Goal: Transaction & Acquisition: Purchase product/service

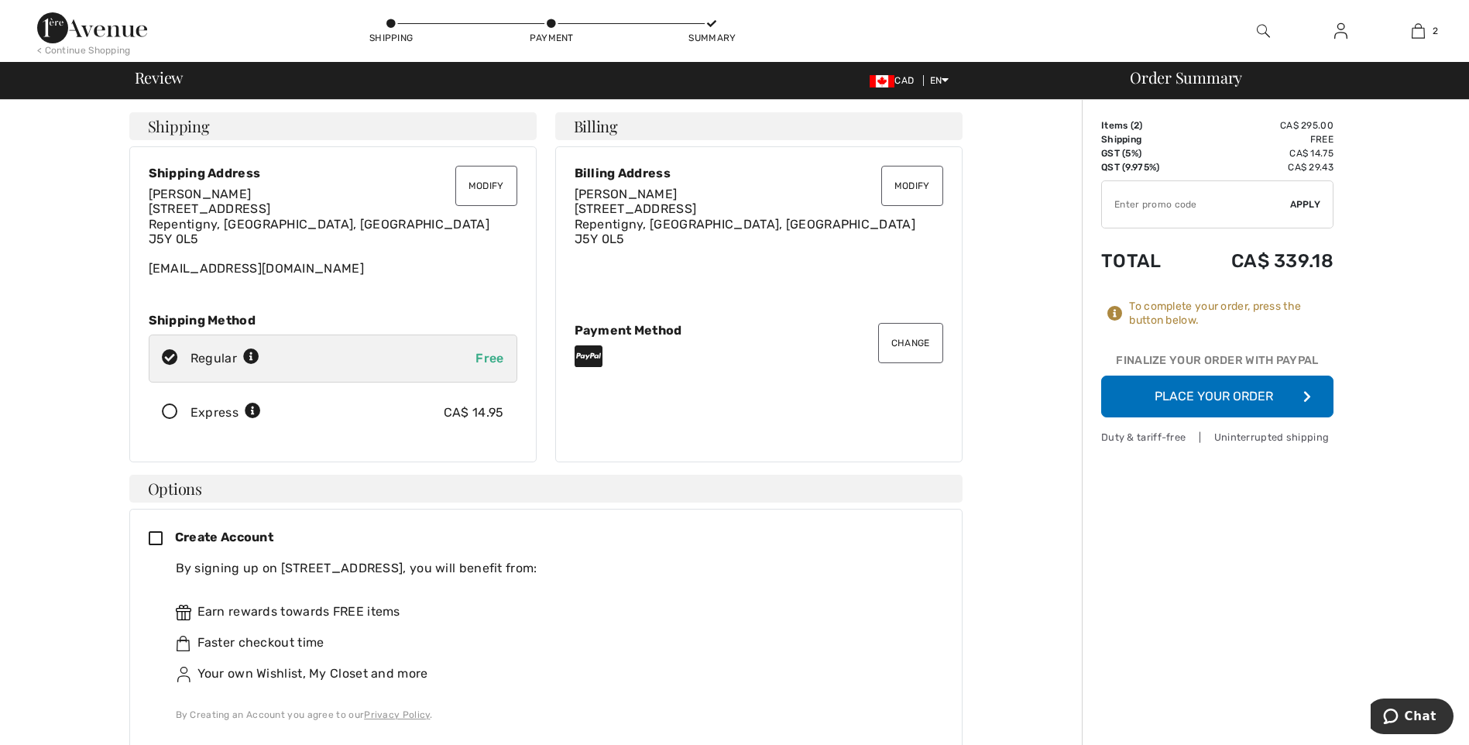
scroll to position [77, 0]
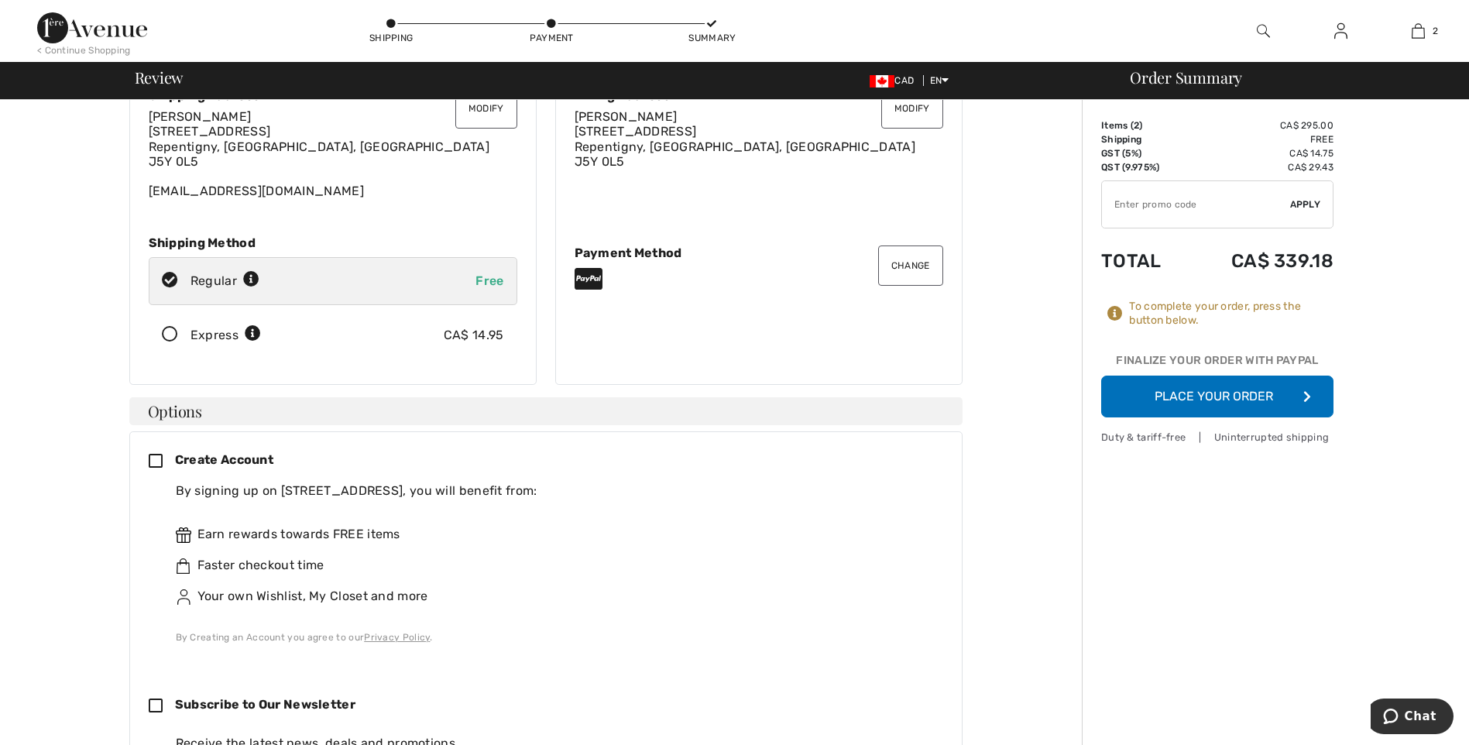
click at [167, 332] on icon at bounding box center [170, 335] width 41 height 16
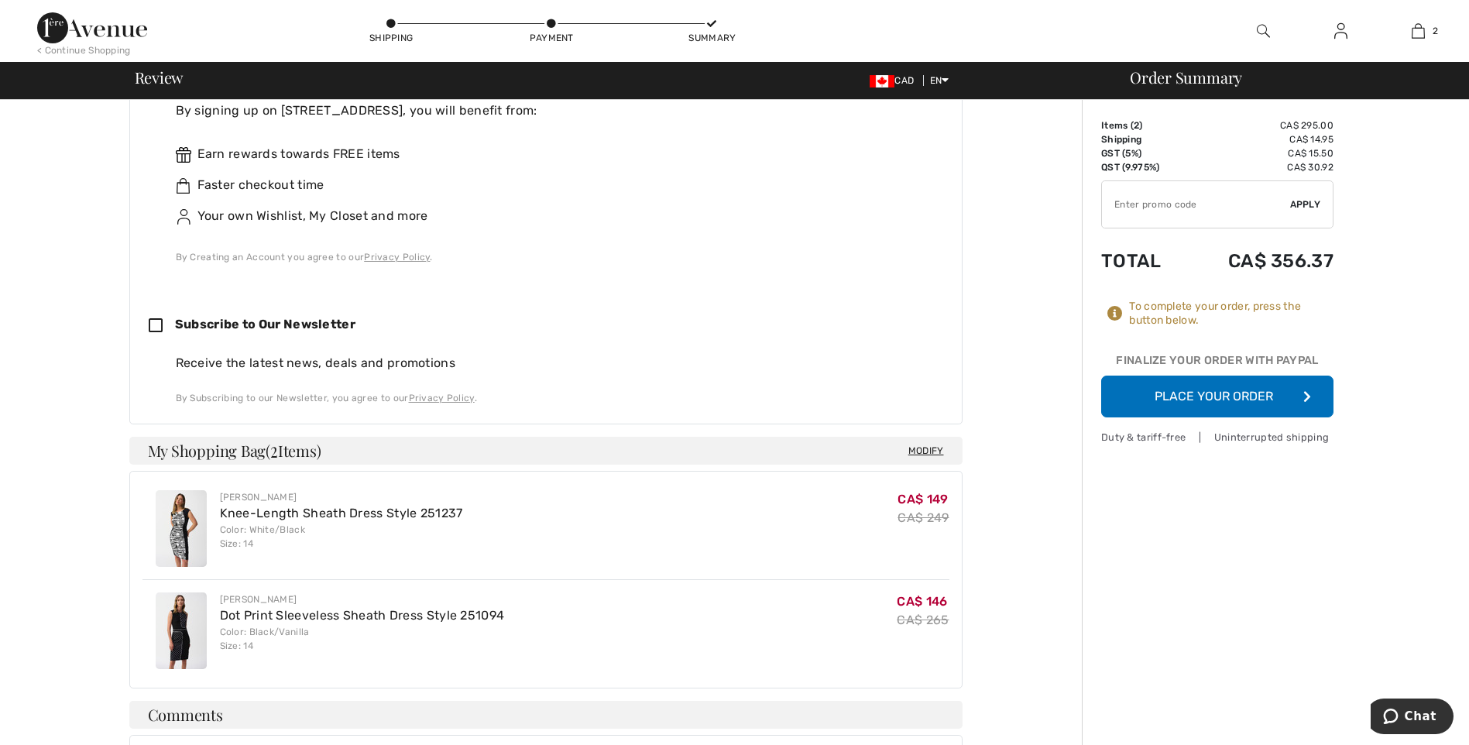
scroll to position [535, 0]
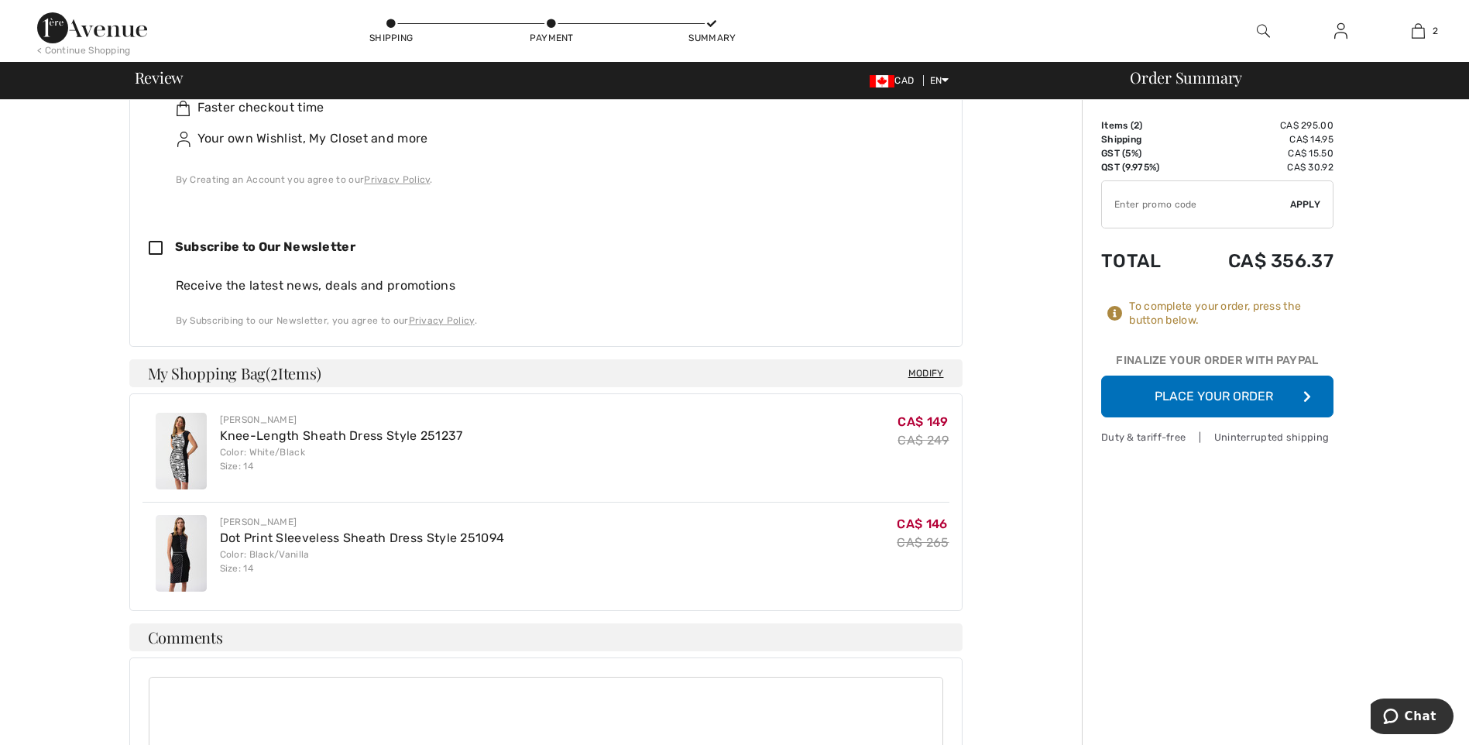
click at [1248, 387] on button "Place Your Order" at bounding box center [1218, 397] width 232 height 42
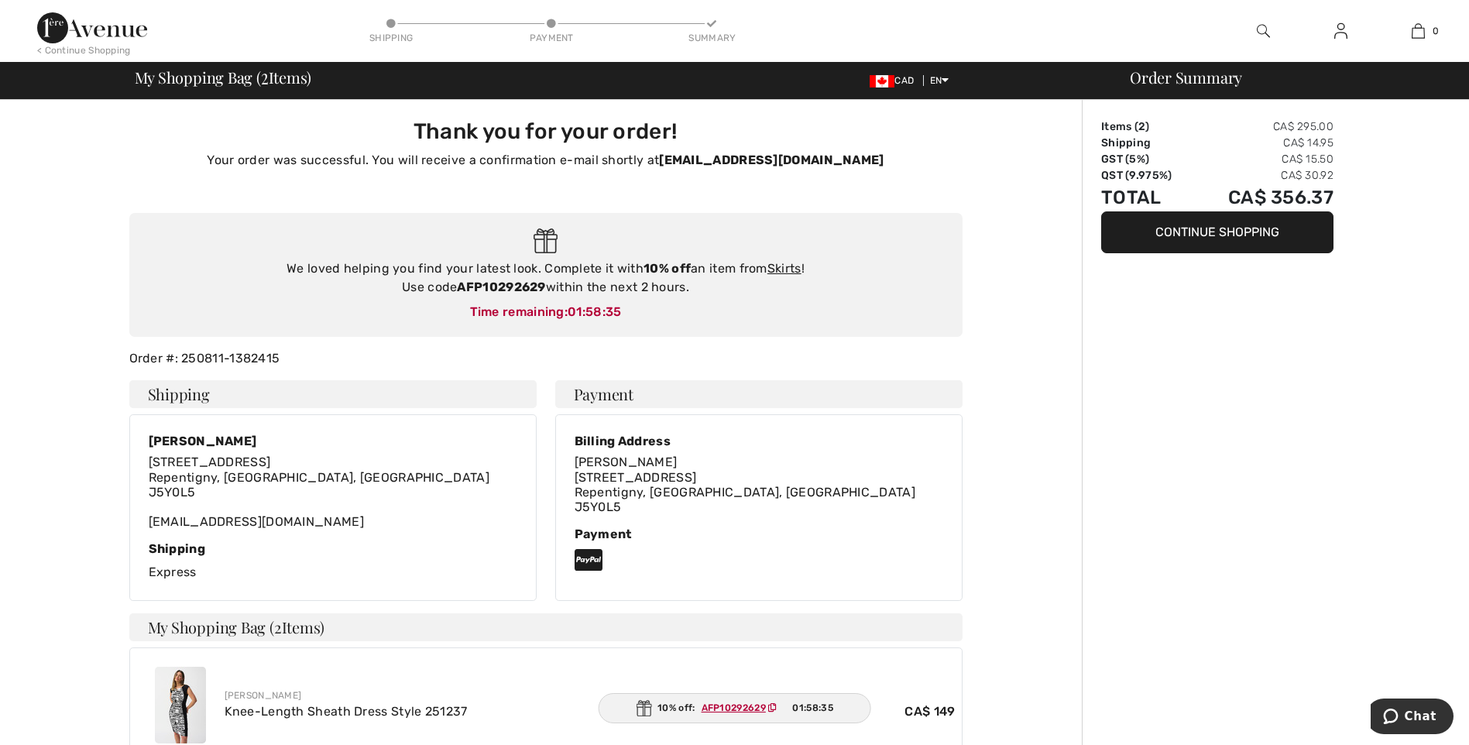
scroll to position [77, 0]
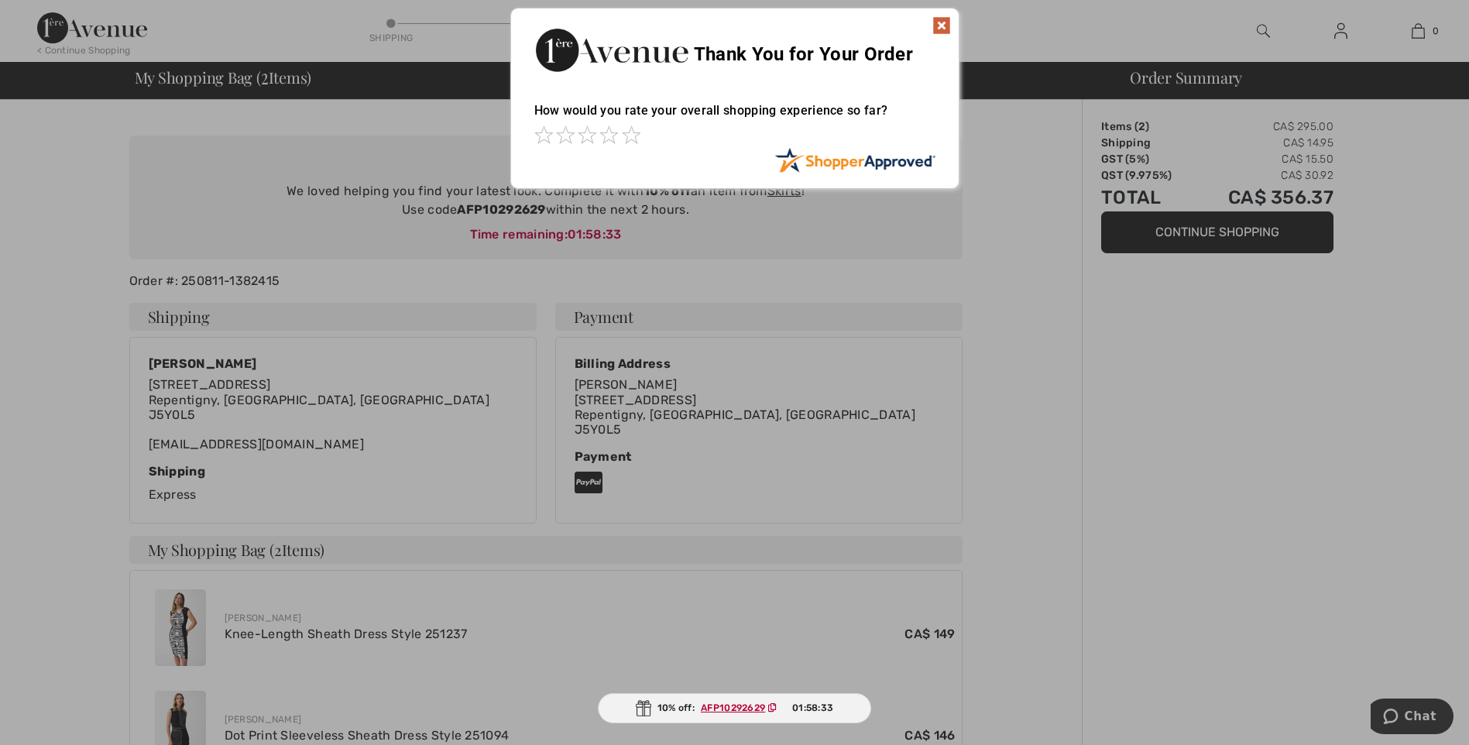
click at [933, 26] on img at bounding box center [942, 25] width 19 height 19
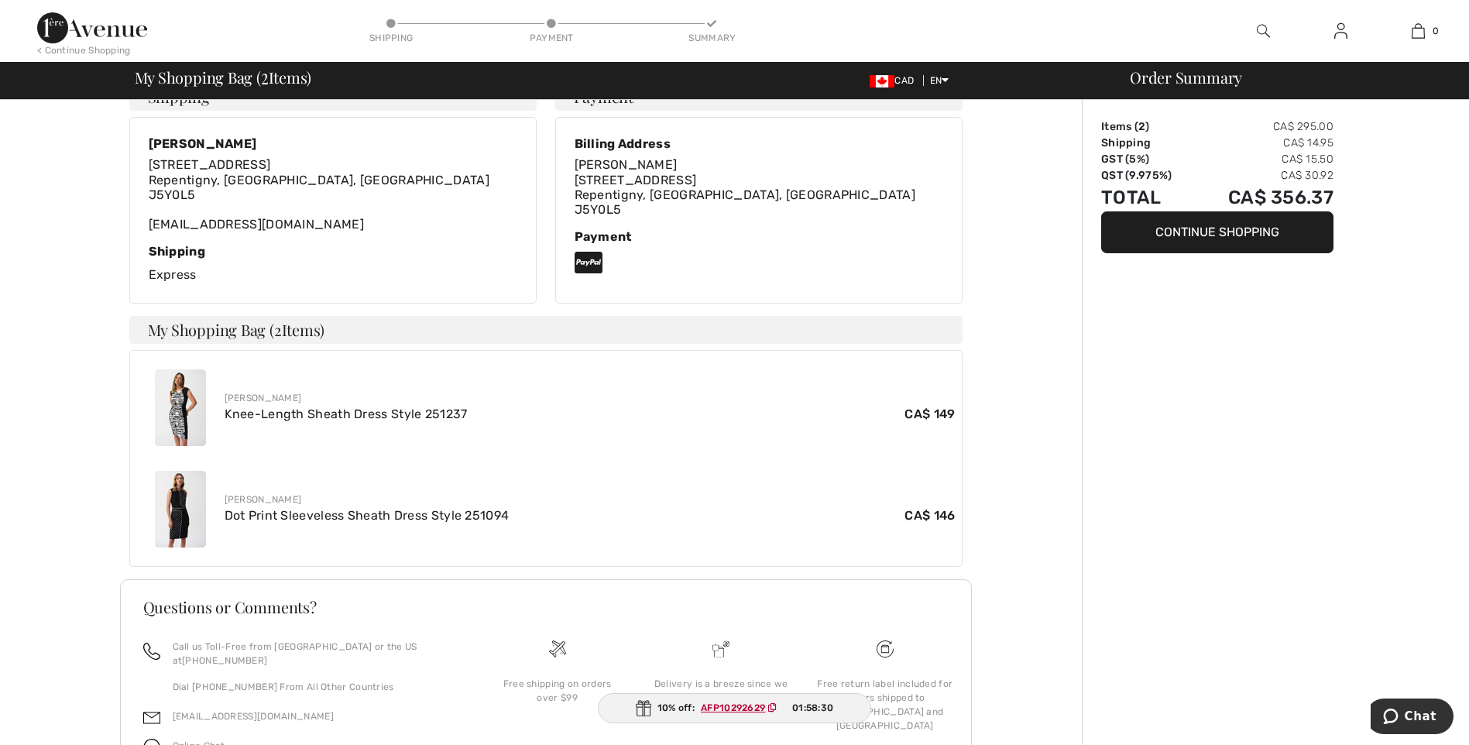
scroll to position [0, 0]
